Goal: Task Accomplishment & Management: Manage account settings

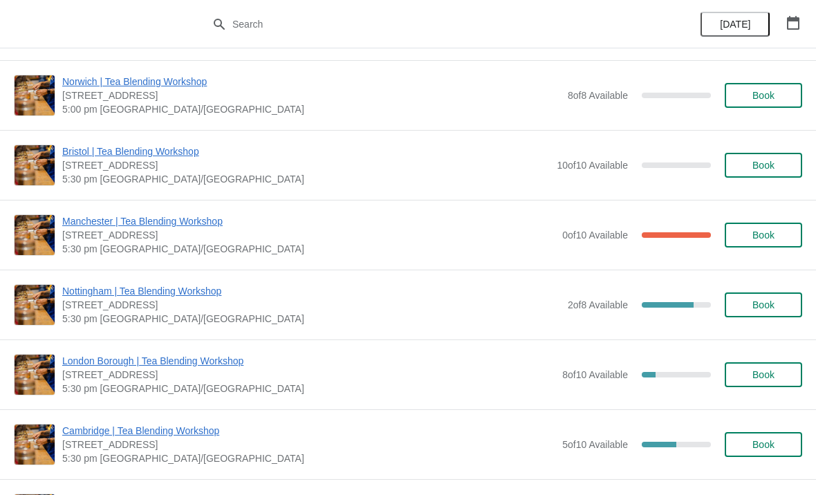
scroll to position [233, 0]
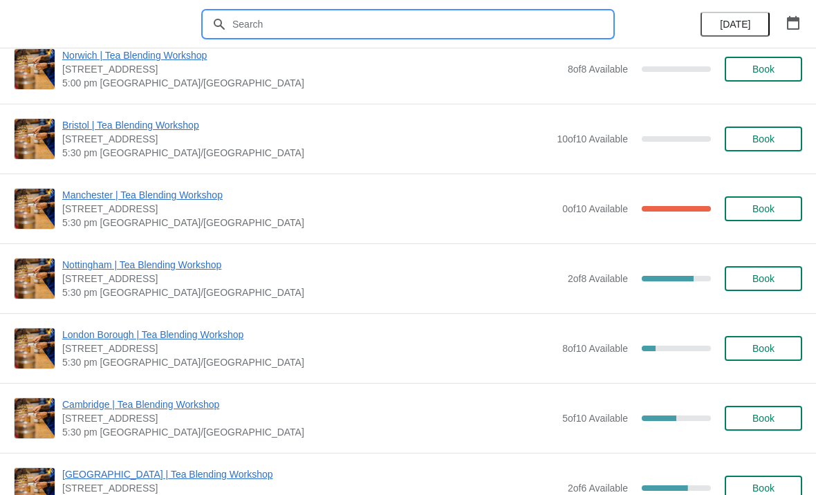
click at [423, 21] on input "text" at bounding box center [422, 24] width 381 height 25
type input "Cove"
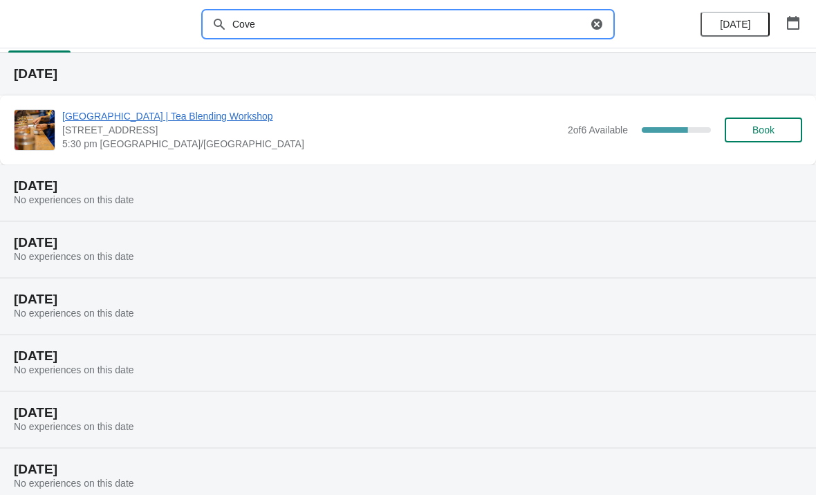
scroll to position [22, 0]
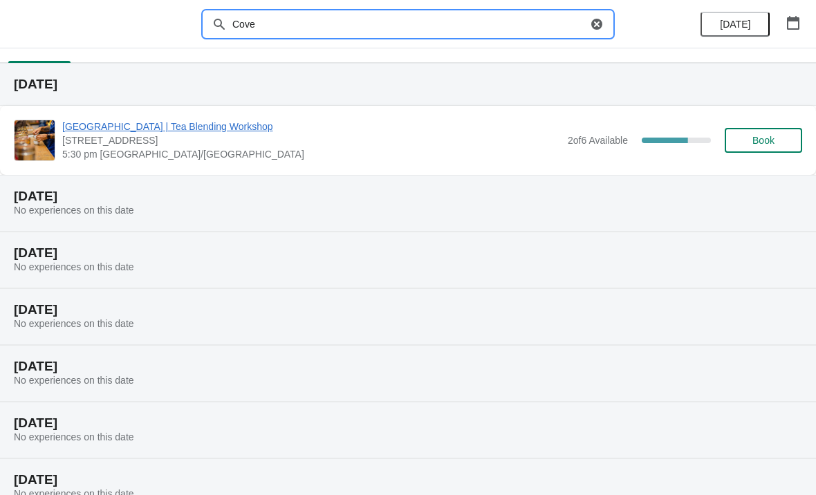
click at [219, 126] on span "[GEOGRAPHIC_DATA] | Tea Blending Workshop" at bounding box center [311, 127] width 499 height 14
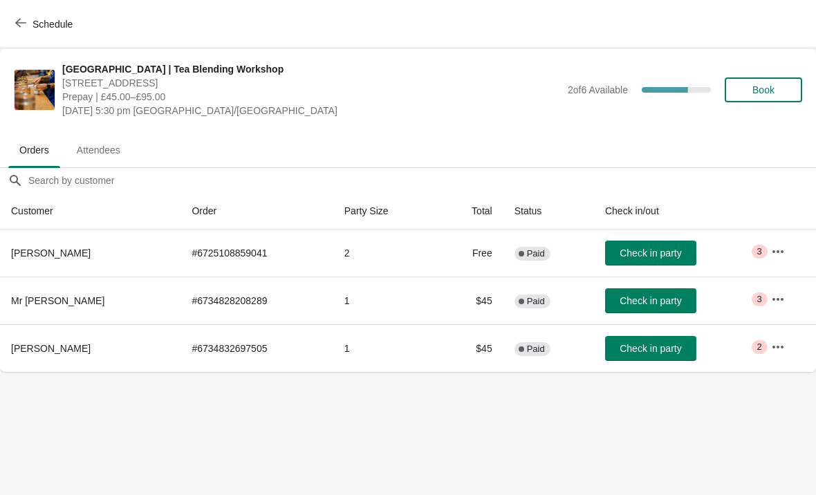
click at [92, 141] on span "Attendees" at bounding box center [99, 150] width 66 height 25
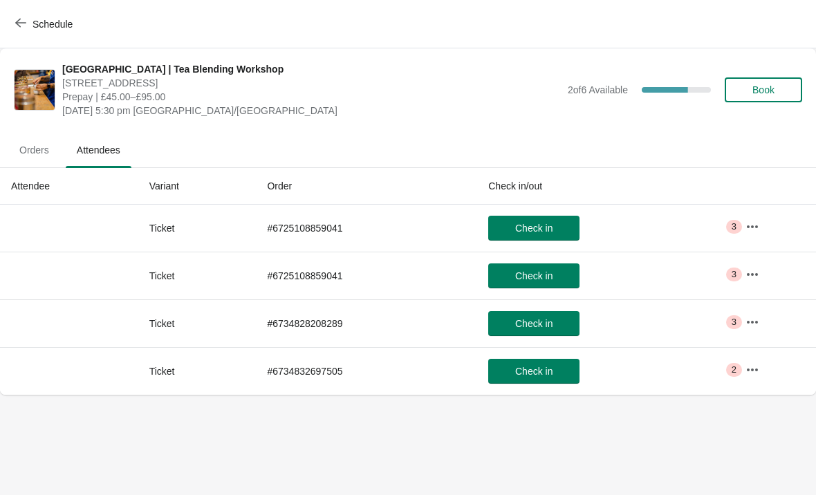
click at [44, 149] on span "Orders" at bounding box center [34, 150] width 52 height 25
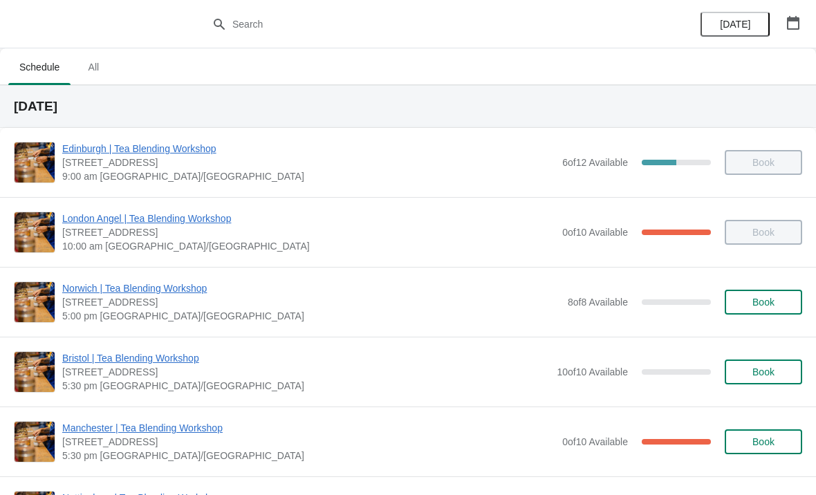
scroll to position [18, 0]
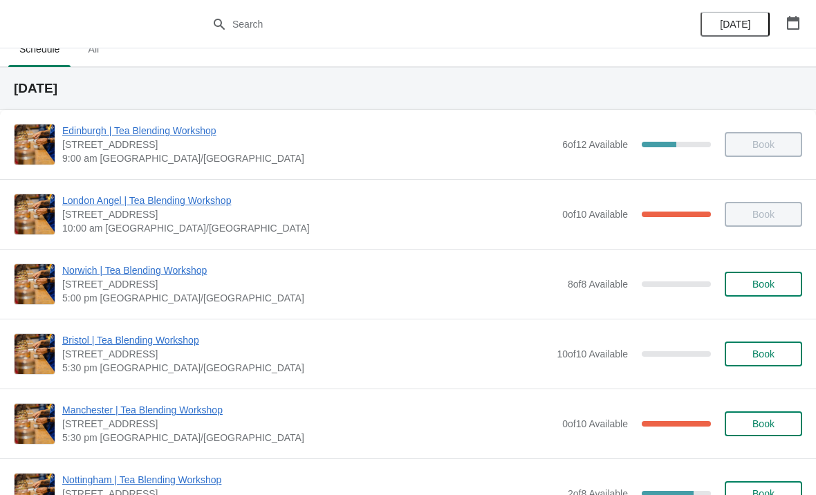
click at [248, 7] on div at bounding box center [408, 24] width 816 height 48
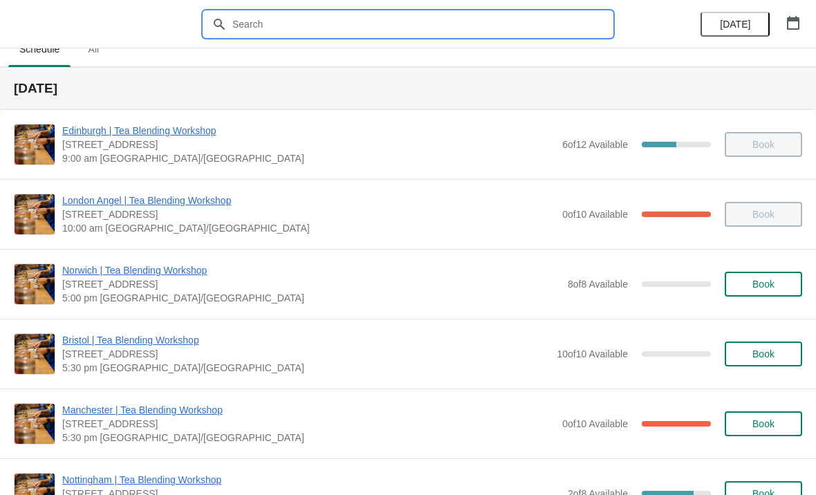
click at [259, 20] on input "text" at bounding box center [422, 24] width 381 height 25
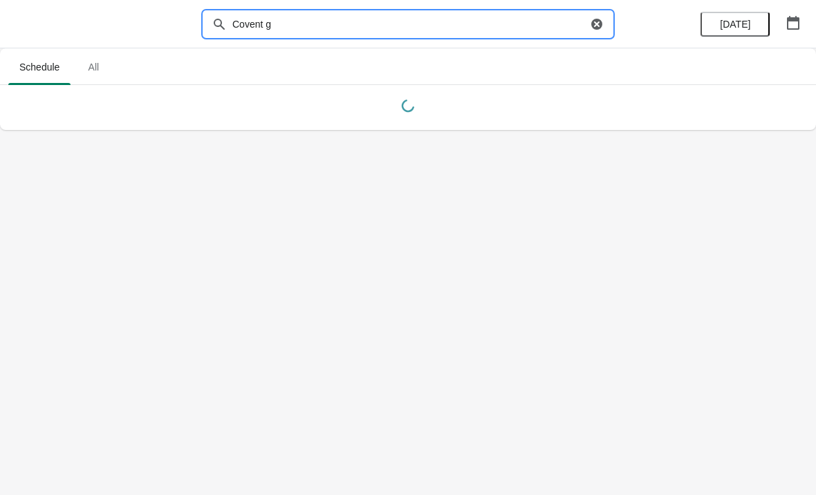
type input "Covent g"
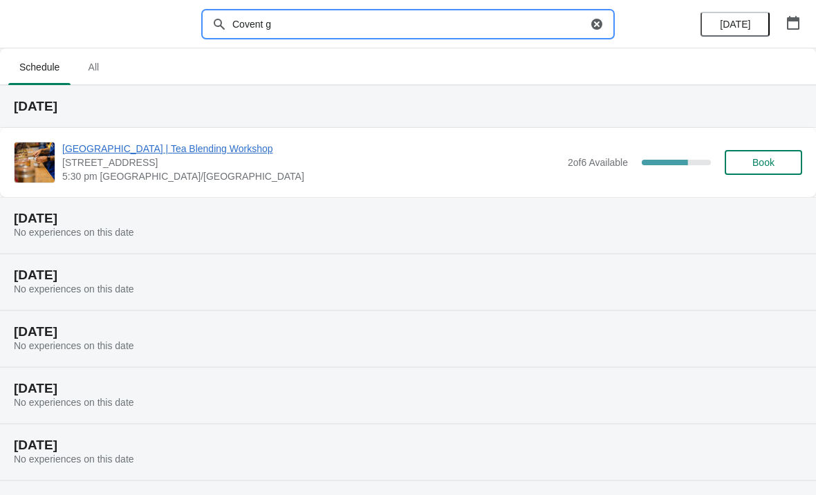
click at [239, 153] on span "[GEOGRAPHIC_DATA] | Tea Blending Workshop" at bounding box center [311, 149] width 499 height 14
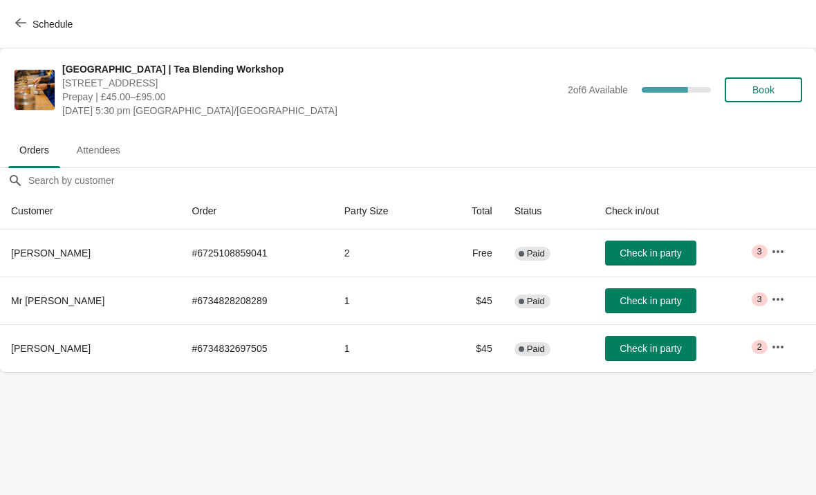
click at [104, 150] on span "Attendees" at bounding box center [99, 150] width 66 height 25
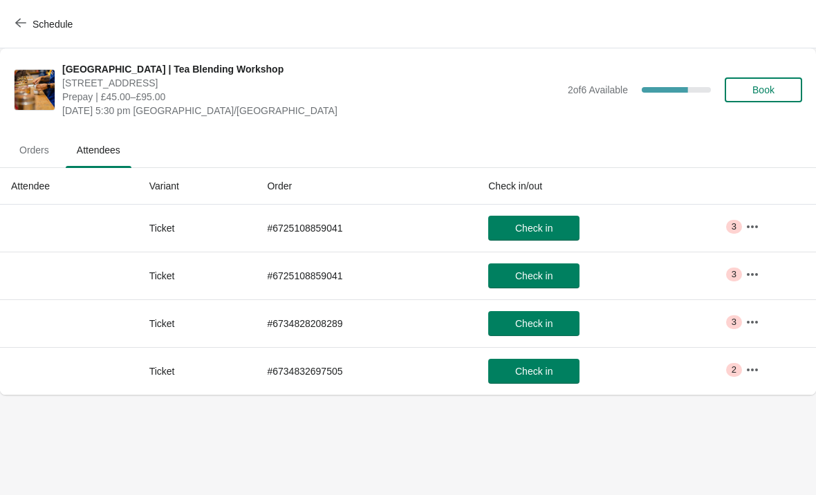
click at [35, 143] on span "Orders" at bounding box center [34, 150] width 52 height 25
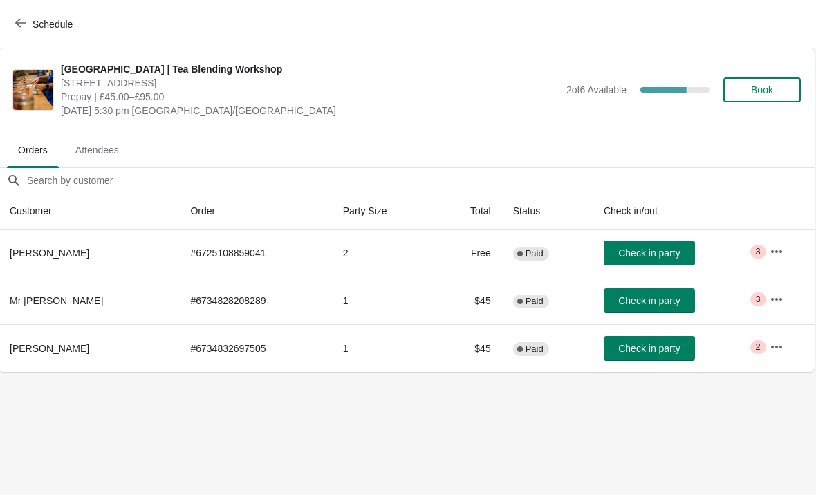
scroll to position [0, 1]
click at [778, 253] on icon "button" at bounding box center [777, 251] width 11 height 3
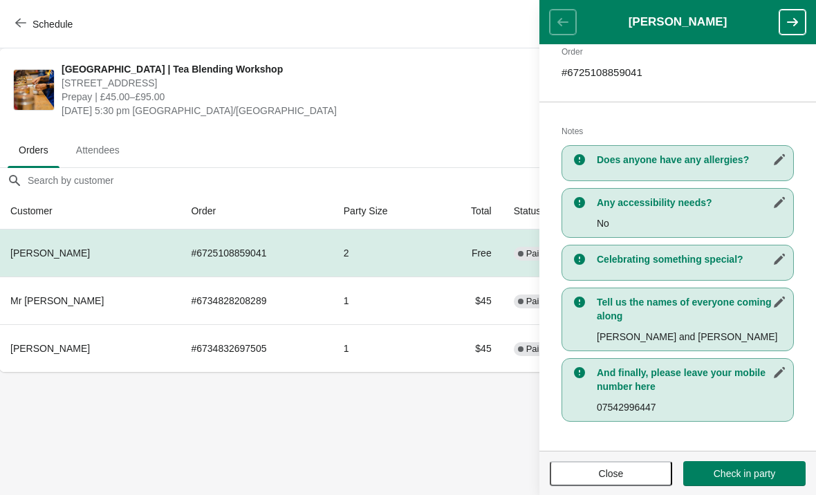
scroll to position [226, 0]
click at [422, 455] on body "Schedule London Covent Garden | Tea Blending Workshop 11 Monmouth St, London, W…" at bounding box center [407, 247] width 816 height 495
click at [611, 466] on button "Close" at bounding box center [611, 473] width 122 height 25
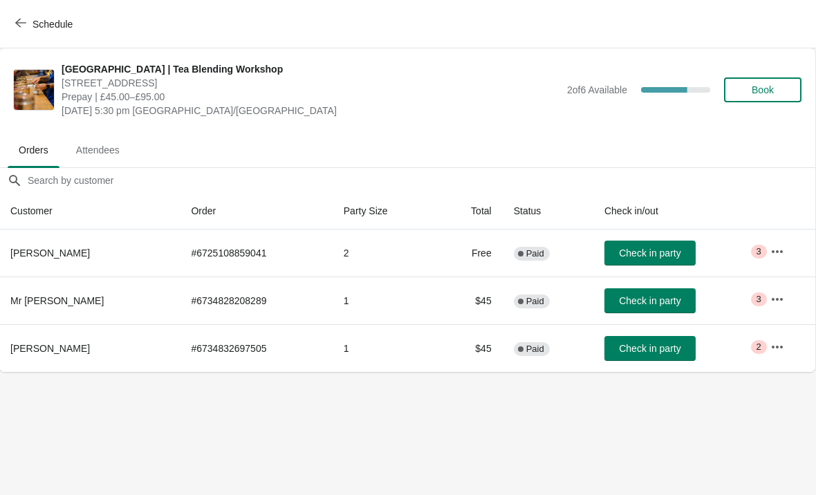
click at [786, 291] on button "button" at bounding box center [777, 299] width 25 height 25
